Goal: Task Accomplishment & Management: Use online tool/utility

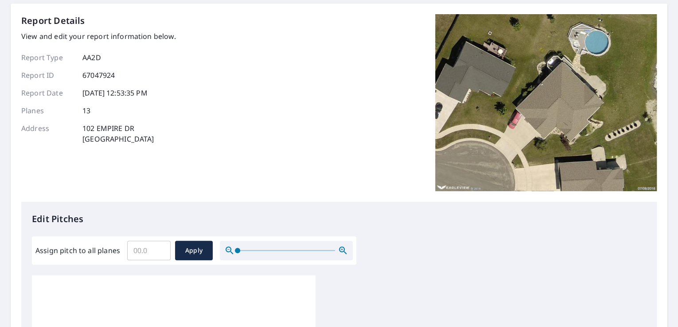
scroll to position [106, 0]
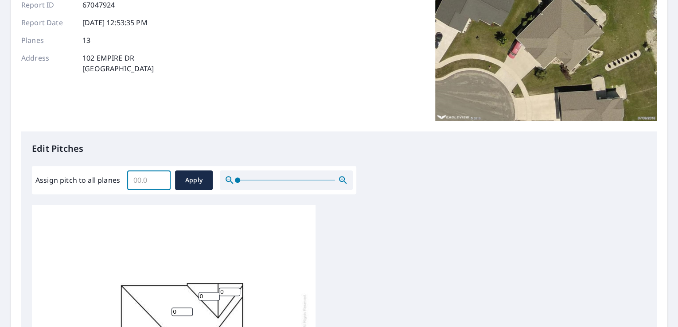
click at [136, 180] on input "Assign pitch to all planes" at bounding box center [148, 180] width 43 height 25
type input "6"
click at [187, 174] on button "Apply" at bounding box center [194, 180] width 38 height 19
type input "6"
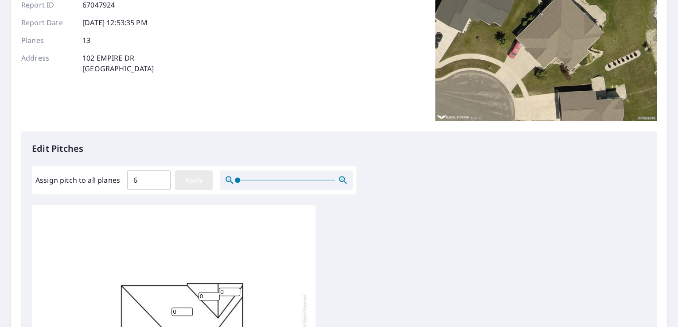
type input "6"
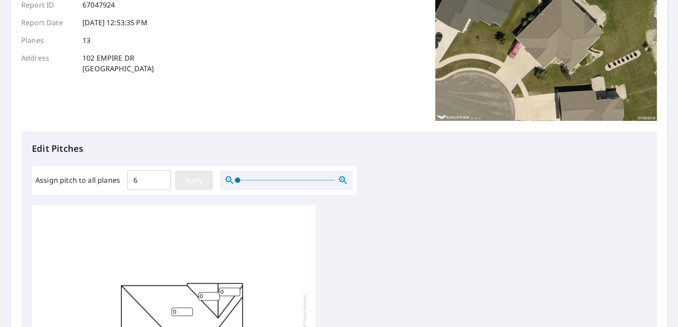
type input "6"
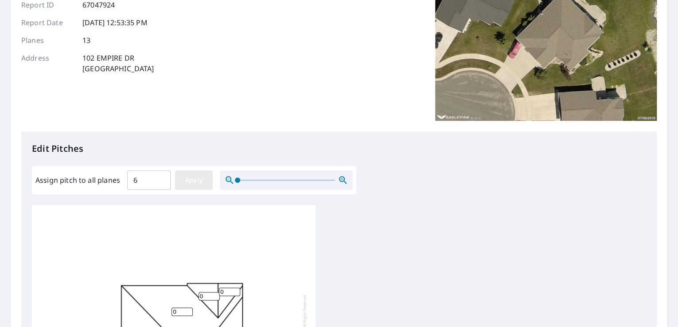
type input "6"
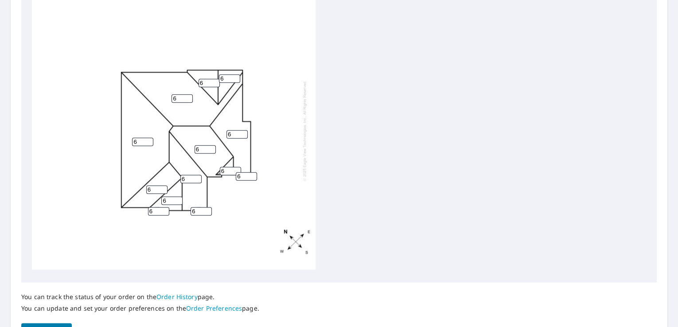
scroll to position [373, 0]
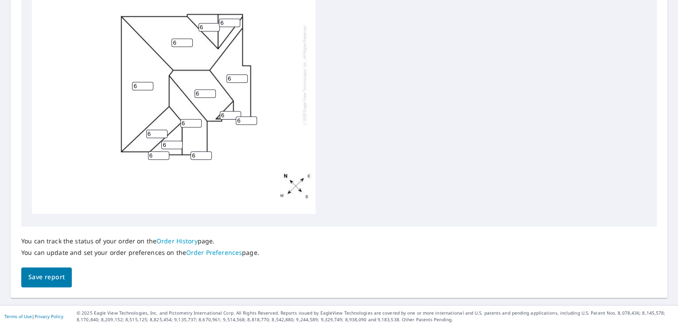
click at [51, 276] on span "Save report" at bounding box center [46, 277] width 36 height 11
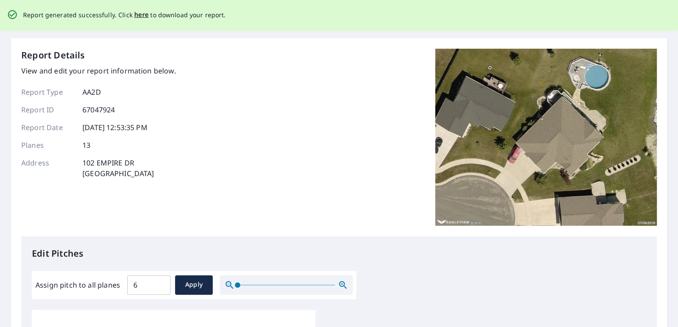
scroll to position [0, 0]
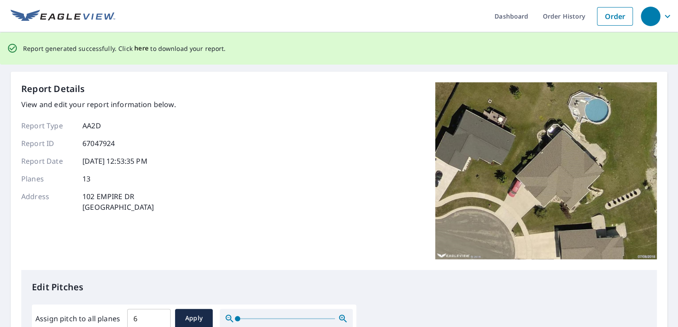
click at [139, 47] on span "here" at bounding box center [141, 48] width 15 height 11
